Goal: Find specific page/section: Find specific page/section

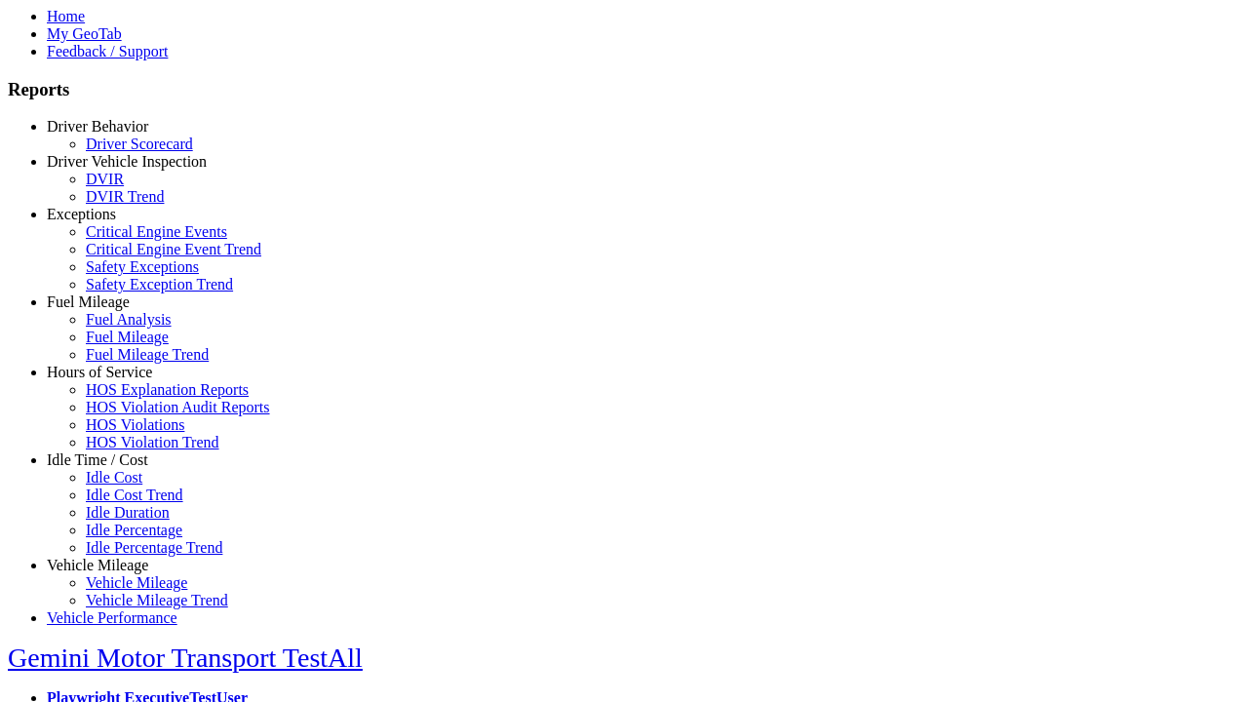
click at [112, 468] on link "Idle Time / Cost" at bounding box center [97, 459] width 101 height 17
click at [127, 486] on link "Idle Cost" at bounding box center [114, 477] width 57 height 17
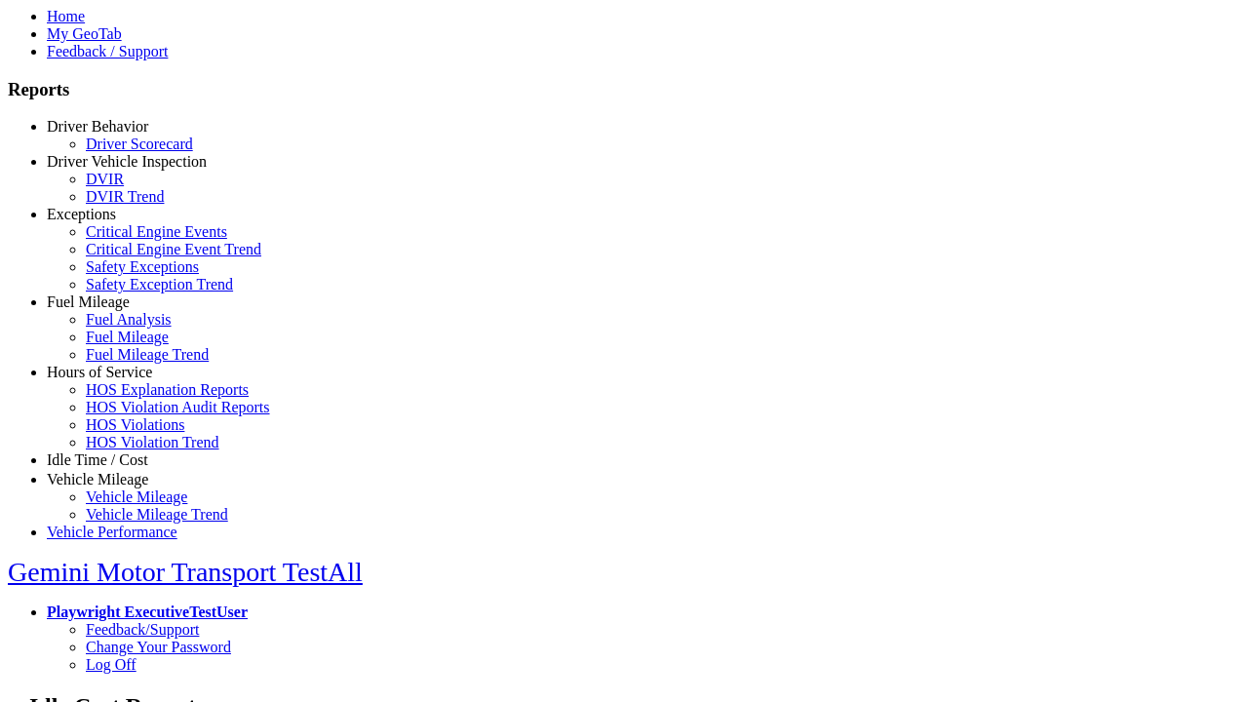
select select "**"
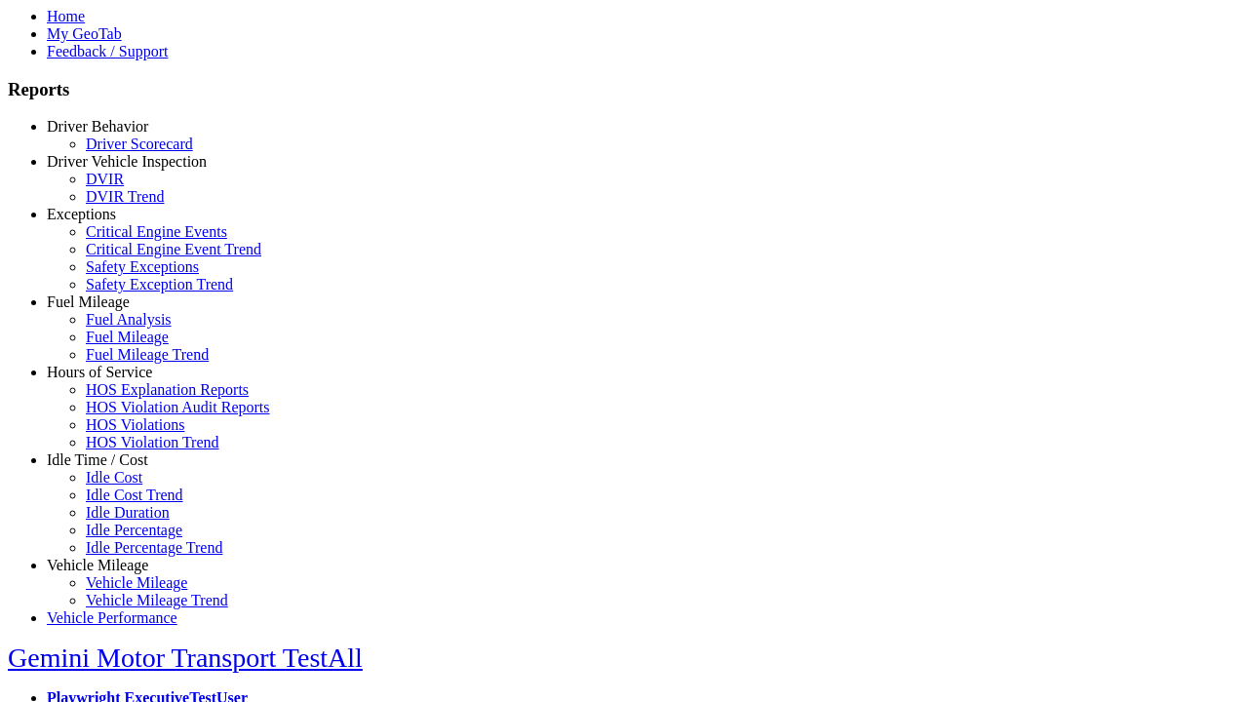
type input "****"
